Goal: Browse casually

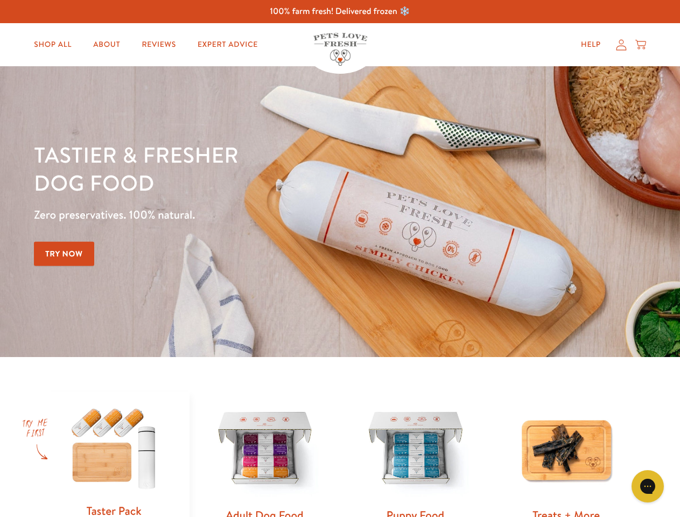
click at [340, 258] on div "Tastier & fresher dog food Zero preservatives. 100% natural. Try Now" at bounding box center [238, 212] width 408 height 142
click at [648, 486] on icon "Gorgias live chat" at bounding box center [647, 486] width 10 height 10
